Goal: Transaction & Acquisition: Purchase product/service

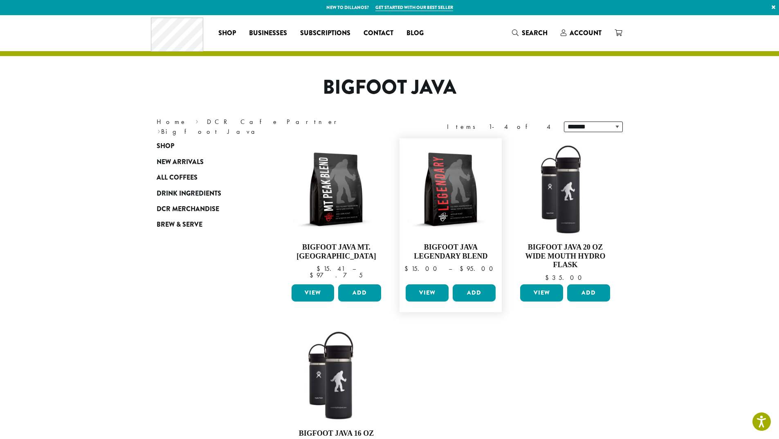
click at [439, 291] on link "View" at bounding box center [426, 292] width 43 height 17
click at [318, 300] on link "View" at bounding box center [312, 292] width 43 height 17
click at [311, 292] on link "View" at bounding box center [312, 292] width 43 height 17
click at [176, 176] on span "All Coffees" at bounding box center [177, 177] width 41 height 10
